Goal: Check status: Check status

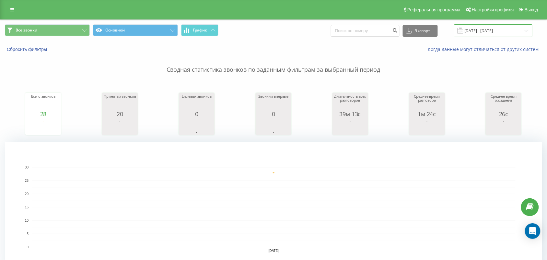
click at [505, 32] on input "[DATE] - [DATE]" at bounding box center [493, 30] width 78 height 13
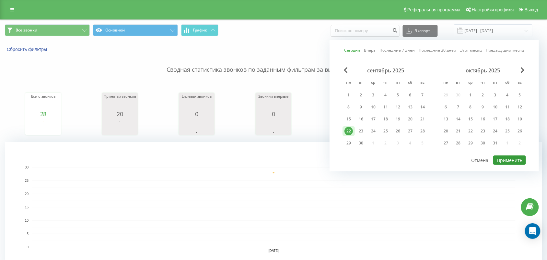
click at [511, 155] on button "Применить" at bounding box center [509, 159] width 33 height 9
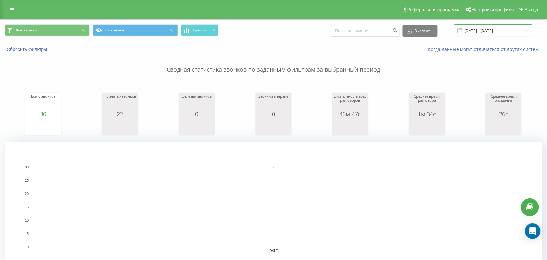
click at [485, 35] on input "[DATE] - [DATE]" at bounding box center [493, 30] width 78 height 13
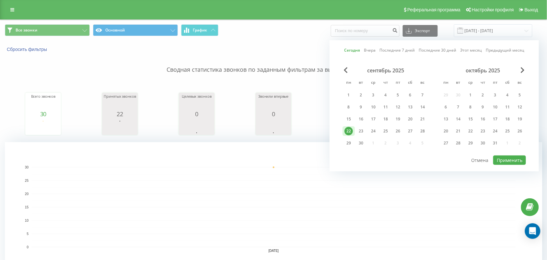
click at [505, 151] on div "сентябрь 2025 пн вт ср чт пт сб вс 1 2 3 4 5 6 7 8 9 10 11 12 13 14 15 16 17 18…" at bounding box center [434, 111] width 183 height 88
click at [507, 156] on button "Применить" at bounding box center [509, 159] width 33 height 9
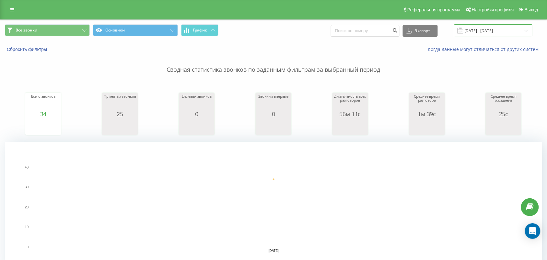
click at [489, 33] on input "[DATE] - [DATE]" at bounding box center [493, 30] width 78 height 13
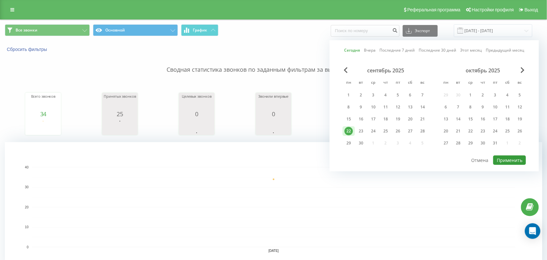
click at [511, 155] on button "Применить" at bounding box center [509, 159] width 33 height 9
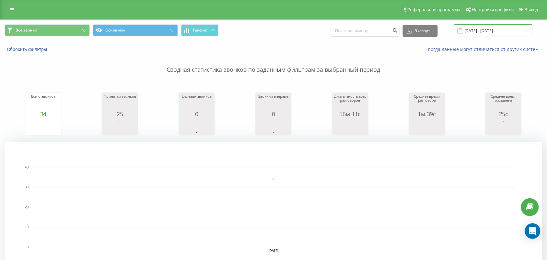
click at [469, 36] on input "[DATE] - [DATE]" at bounding box center [493, 30] width 78 height 13
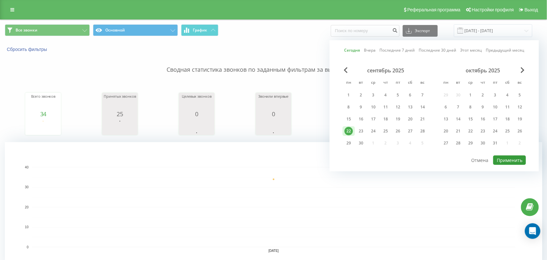
click at [509, 159] on button "Применить" at bounding box center [509, 159] width 33 height 9
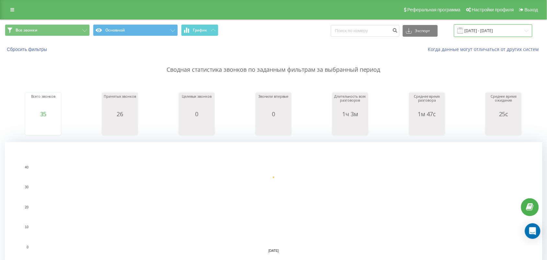
click at [508, 30] on input "[DATE] - [DATE]" at bounding box center [493, 30] width 78 height 13
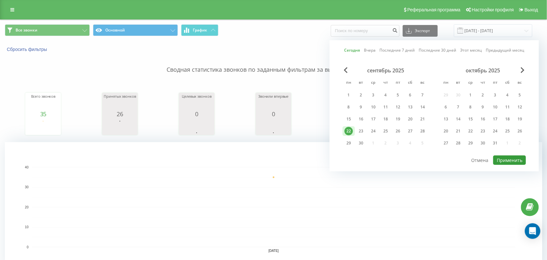
drag, startPoint x: 520, startPoint y: 159, endPoint x: 322, endPoint y: 96, distance: 208.2
click at [520, 159] on button "Применить" at bounding box center [509, 159] width 33 height 9
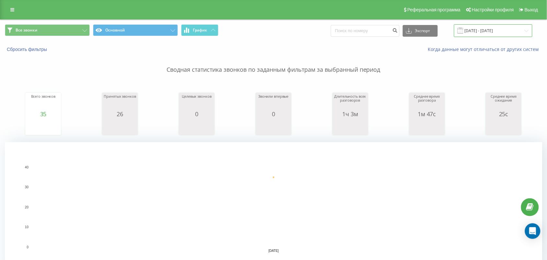
click at [493, 26] on input "[DATE] - [DATE]" at bounding box center [493, 30] width 78 height 13
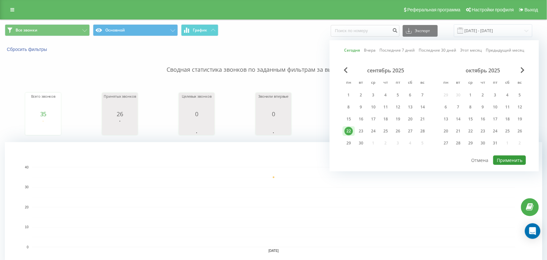
click at [509, 158] on button "Применить" at bounding box center [509, 159] width 33 height 9
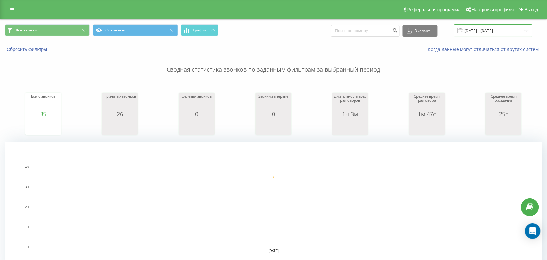
click at [506, 24] on input "[DATE] - [DATE]" at bounding box center [493, 30] width 78 height 13
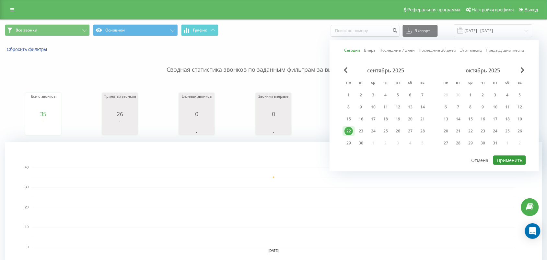
click at [514, 157] on button "Применить" at bounding box center [509, 159] width 33 height 9
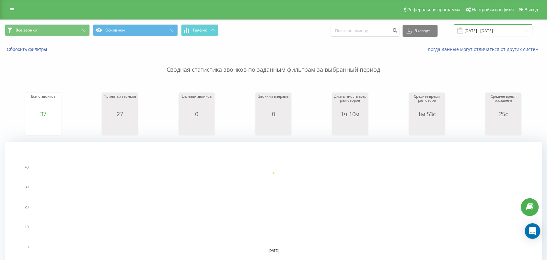
click at [482, 32] on input "[DATE] - [DATE]" at bounding box center [493, 30] width 78 height 13
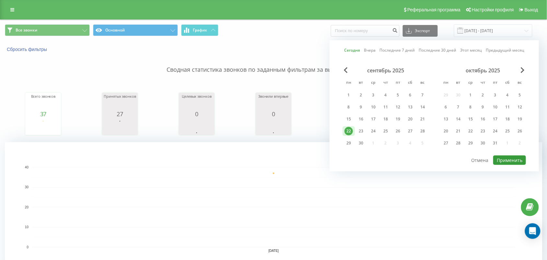
click at [522, 156] on button "Применить" at bounding box center [509, 159] width 33 height 9
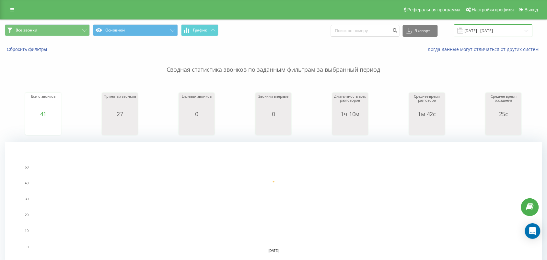
click at [517, 33] on input "[DATE] - [DATE]" at bounding box center [493, 30] width 78 height 13
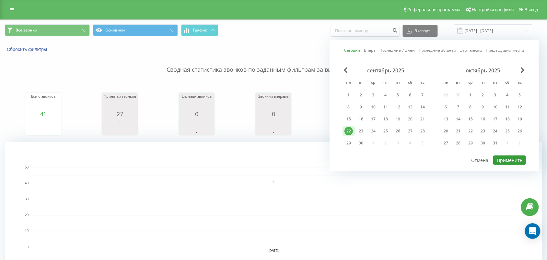
click at [499, 158] on button "Применить" at bounding box center [509, 159] width 33 height 9
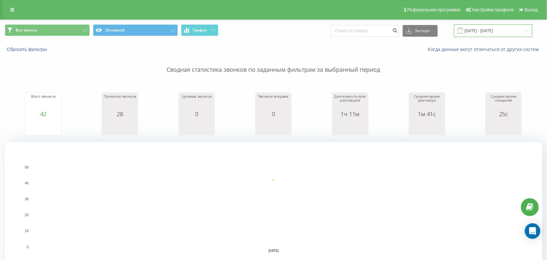
click at [490, 29] on input "[DATE] - [DATE]" at bounding box center [493, 30] width 78 height 13
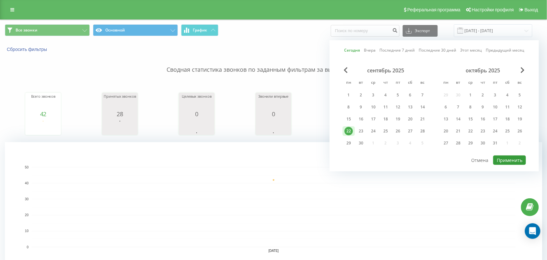
click at [514, 159] on button "Применить" at bounding box center [509, 159] width 33 height 9
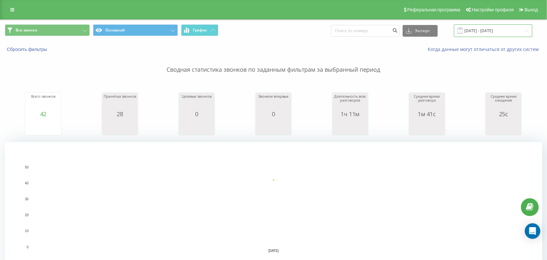
click at [517, 31] on input "[DATE] - [DATE]" at bounding box center [493, 30] width 78 height 13
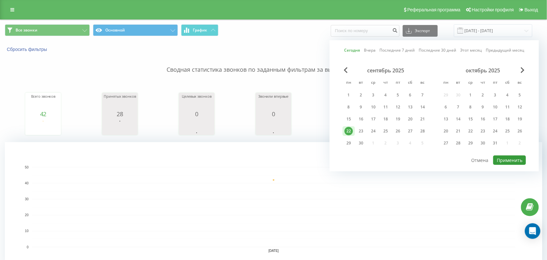
click at [501, 156] on button "Применить" at bounding box center [509, 159] width 33 height 9
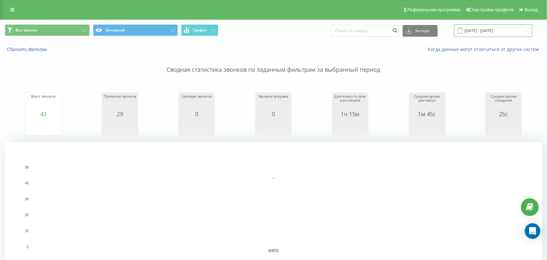
click at [522, 29] on input "[DATE] - [DATE]" at bounding box center [493, 30] width 78 height 13
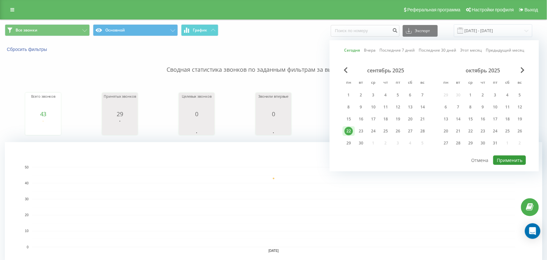
click at [511, 156] on button "Применить" at bounding box center [509, 159] width 33 height 9
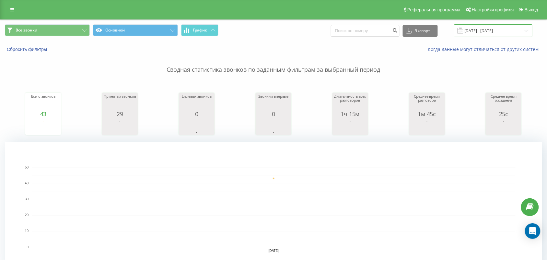
click at [479, 27] on input "[DATE] - [DATE]" at bounding box center [493, 30] width 78 height 13
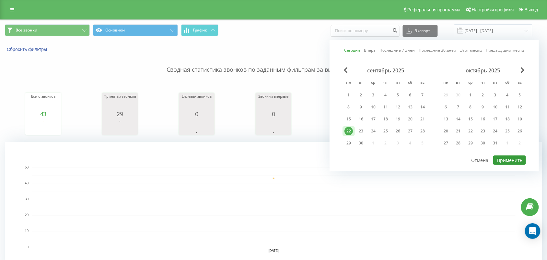
click at [508, 159] on button "Применить" at bounding box center [509, 159] width 33 height 9
